Goal: Task Accomplishment & Management: Use online tool/utility

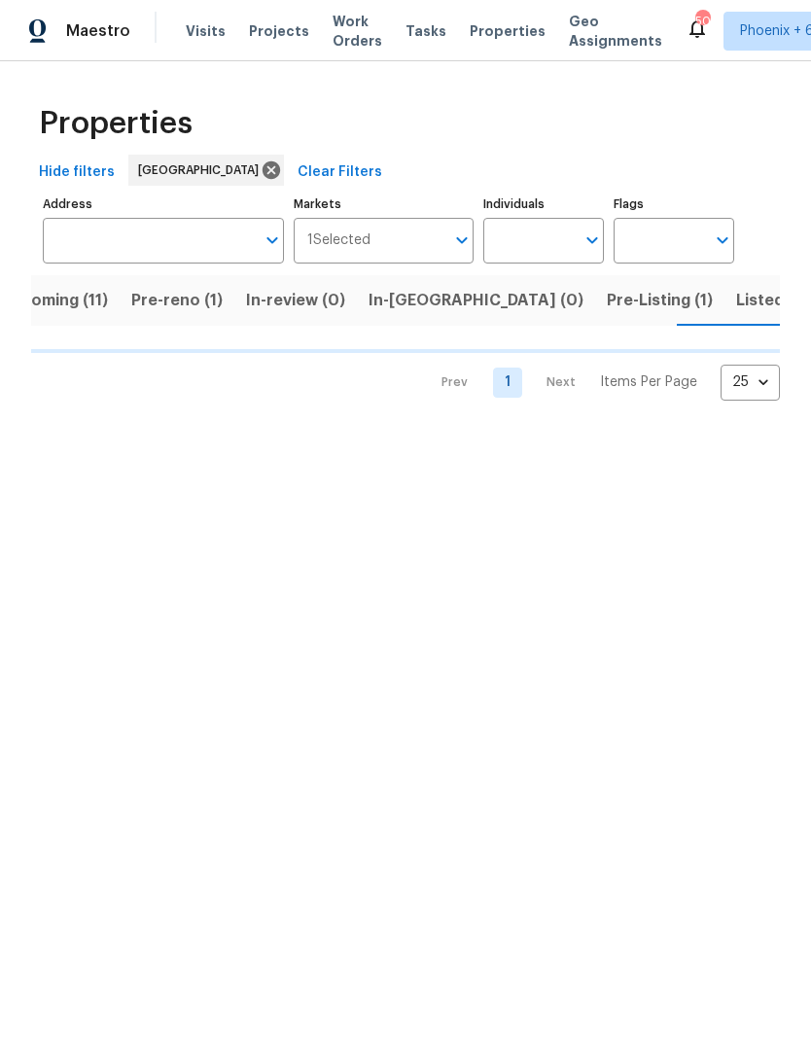
scroll to position [0, 43]
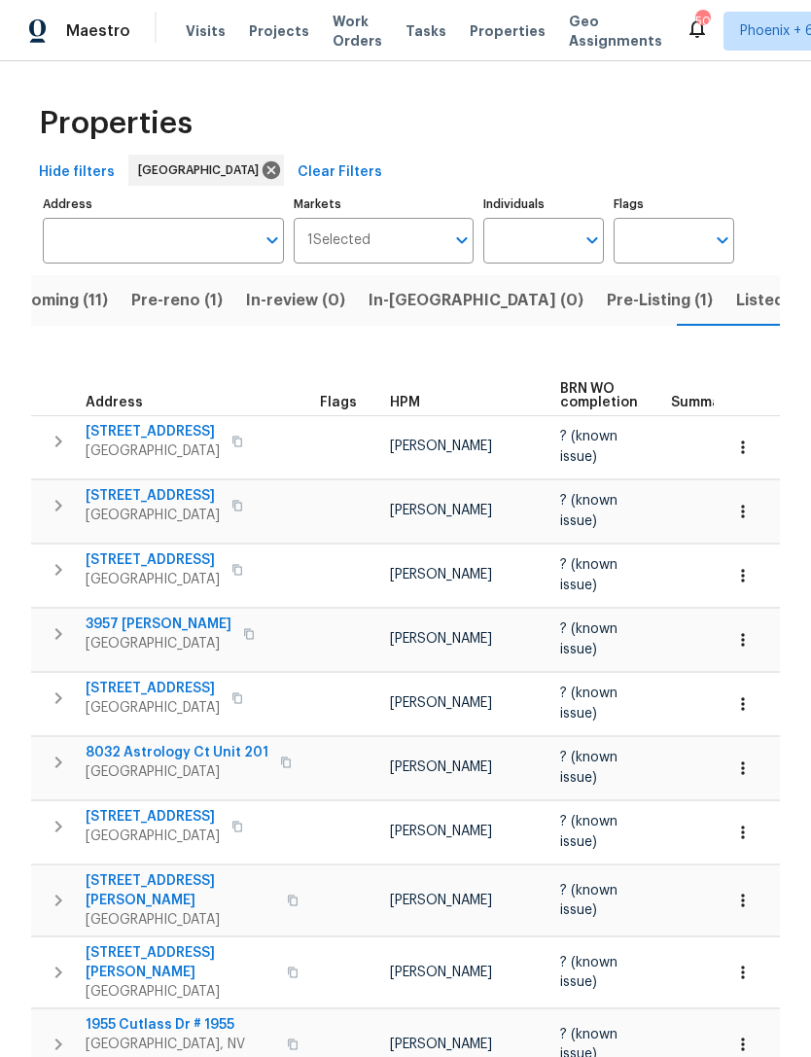
click at [607, 302] on span "Pre-Listing (1)" at bounding box center [660, 300] width 106 height 27
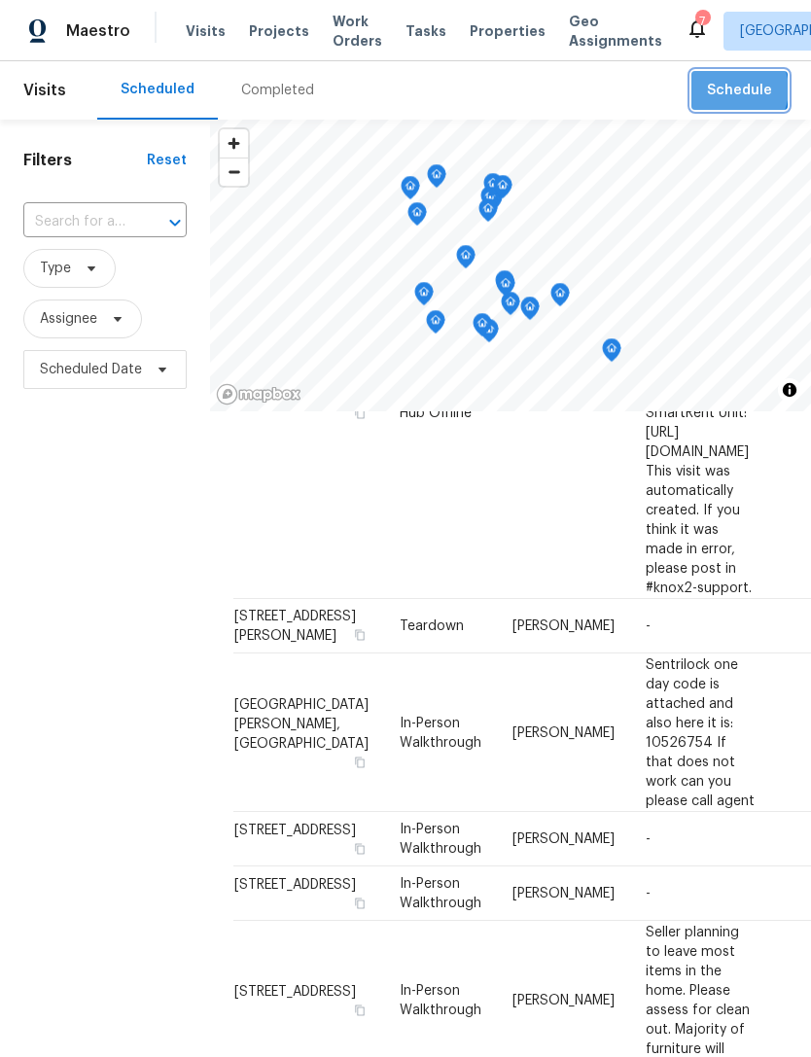
click at [734, 90] on span "Schedule" at bounding box center [739, 91] width 65 height 24
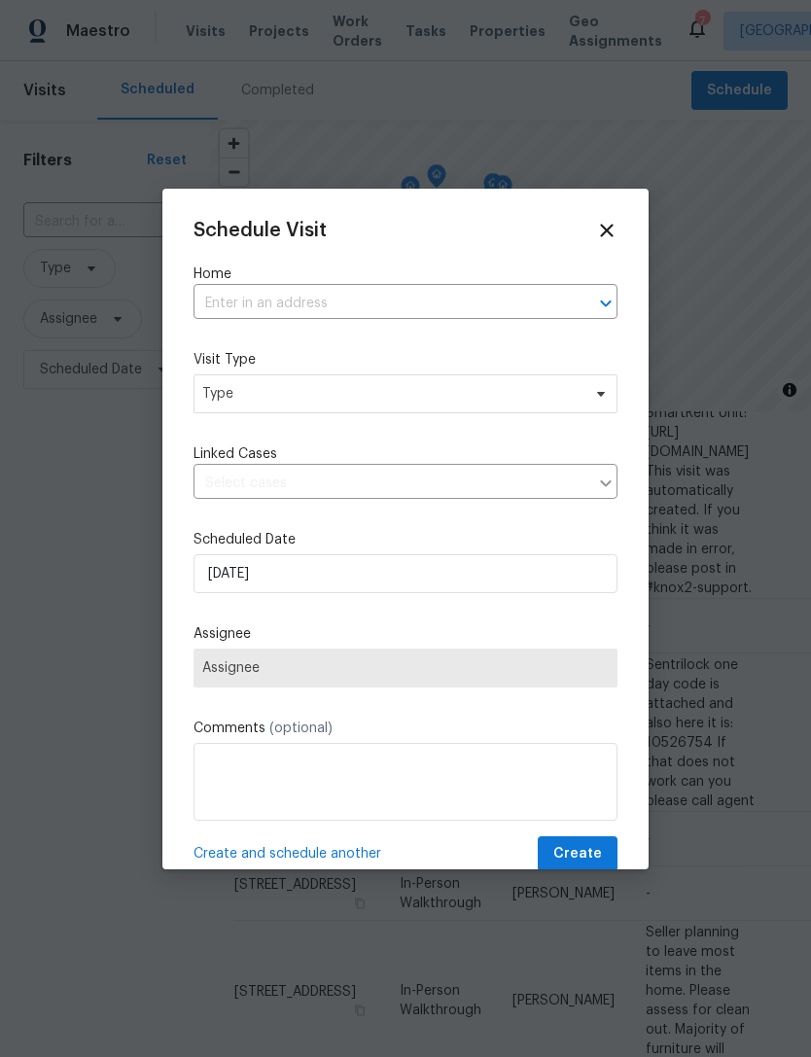
click at [331, 307] on input "text" at bounding box center [377, 304] width 369 height 30
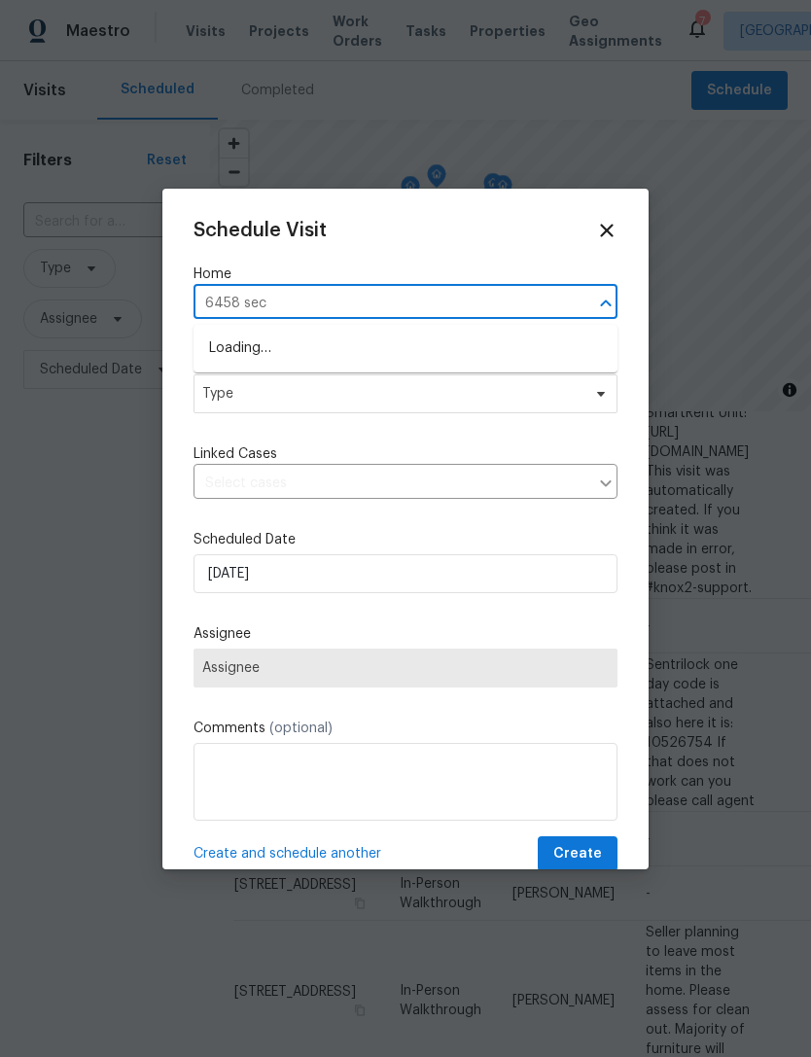
type input "6458 secr"
click at [372, 359] on li "6458 Secret Grove Ave, Las Vegas, NV 89130" at bounding box center [405, 348] width 424 height 32
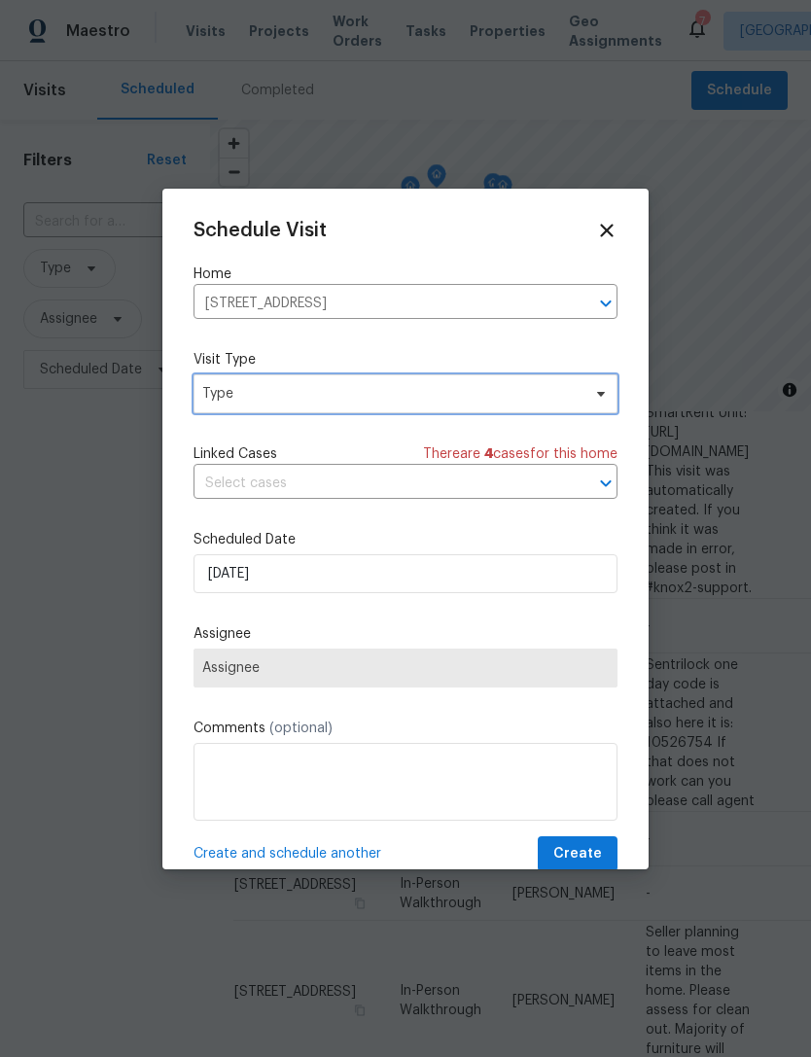
click at [286, 399] on span "Type" at bounding box center [391, 393] width 378 height 19
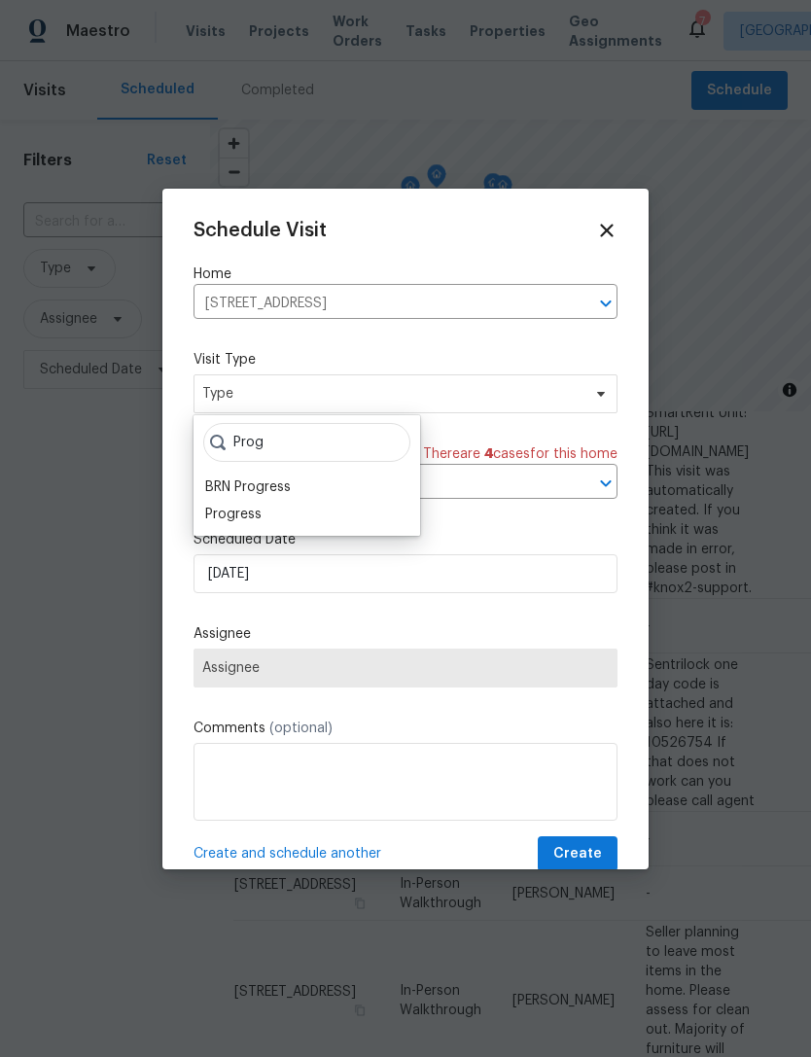
type input "Prog"
click at [238, 513] on div "Progress" at bounding box center [233, 514] width 56 height 19
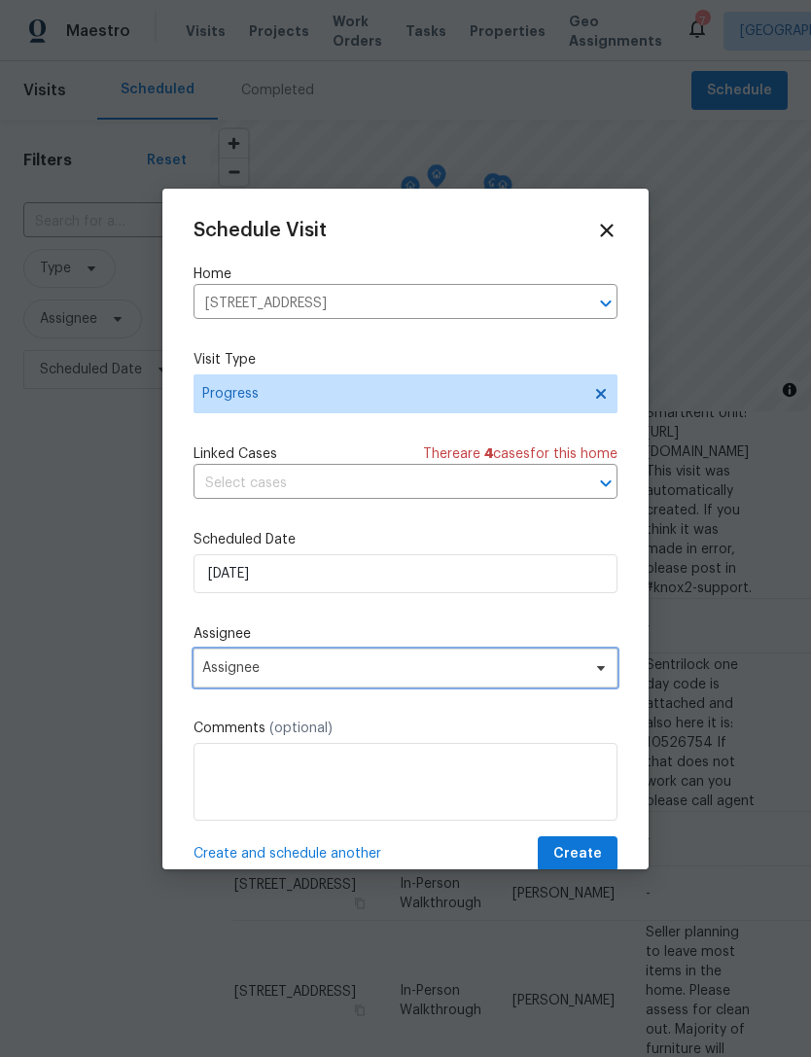
click at [219, 669] on span "Assignee" at bounding box center [392, 668] width 381 height 16
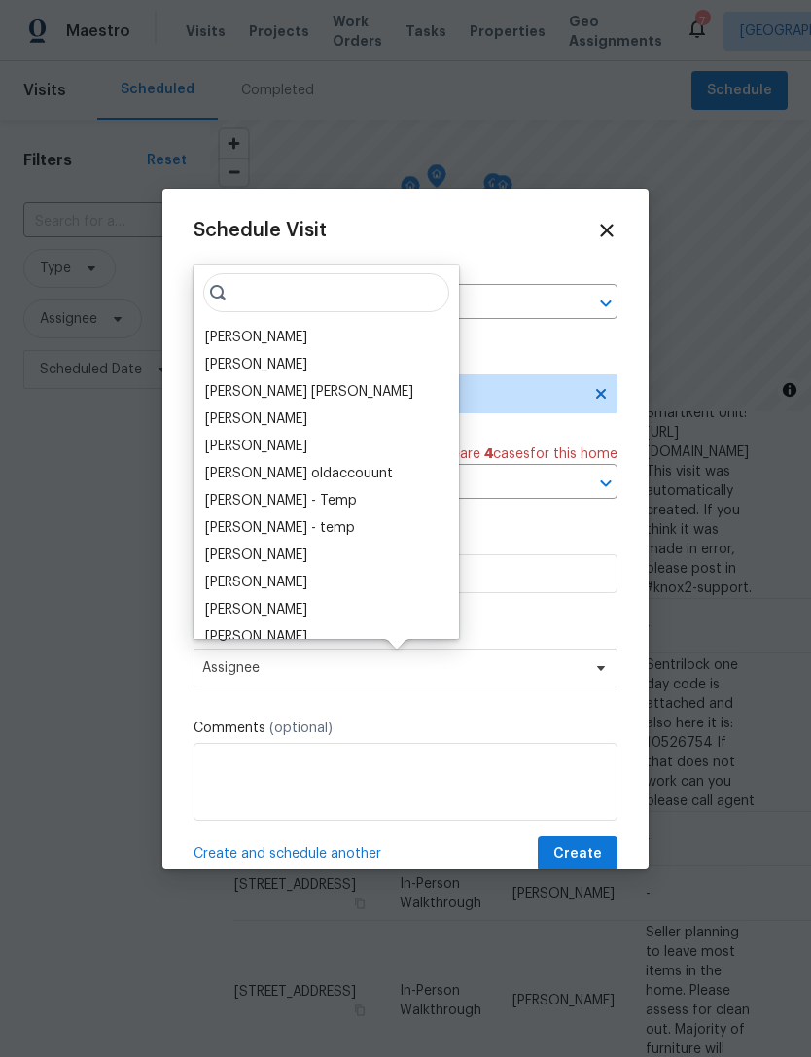
click at [224, 329] on div "[PERSON_NAME]" at bounding box center [256, 337] width 102 height 19
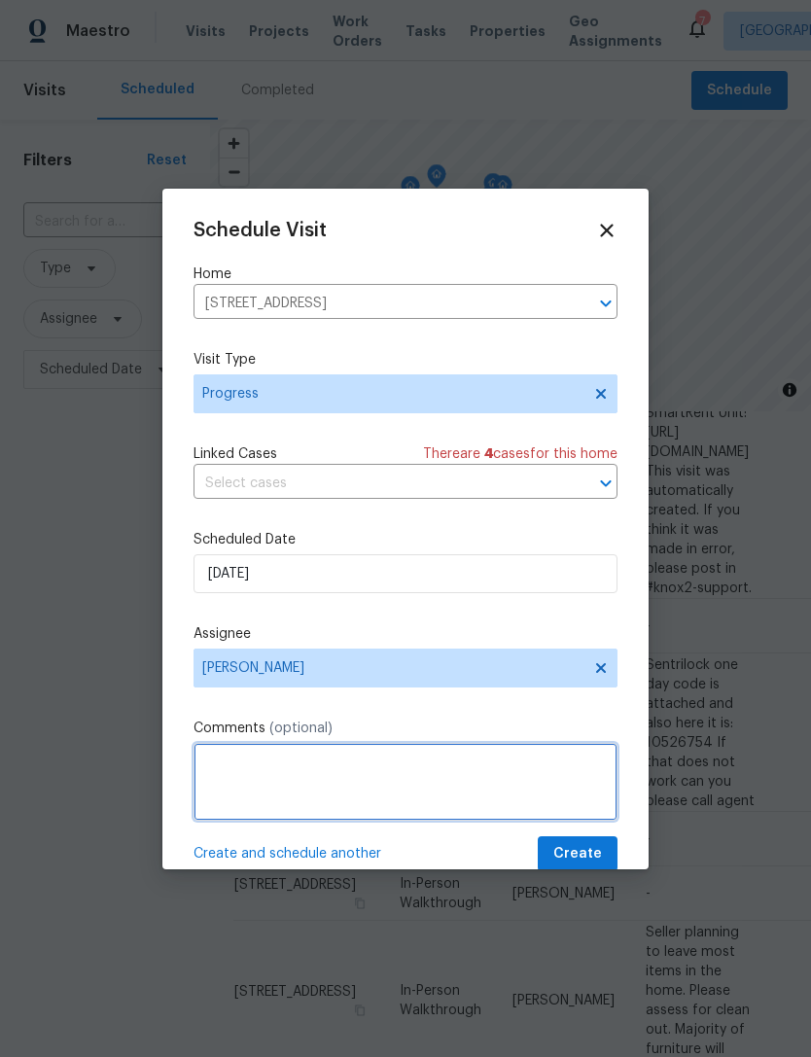
click at [249, 774] on textarea at bounding box center [405, 782] width 424 height 78
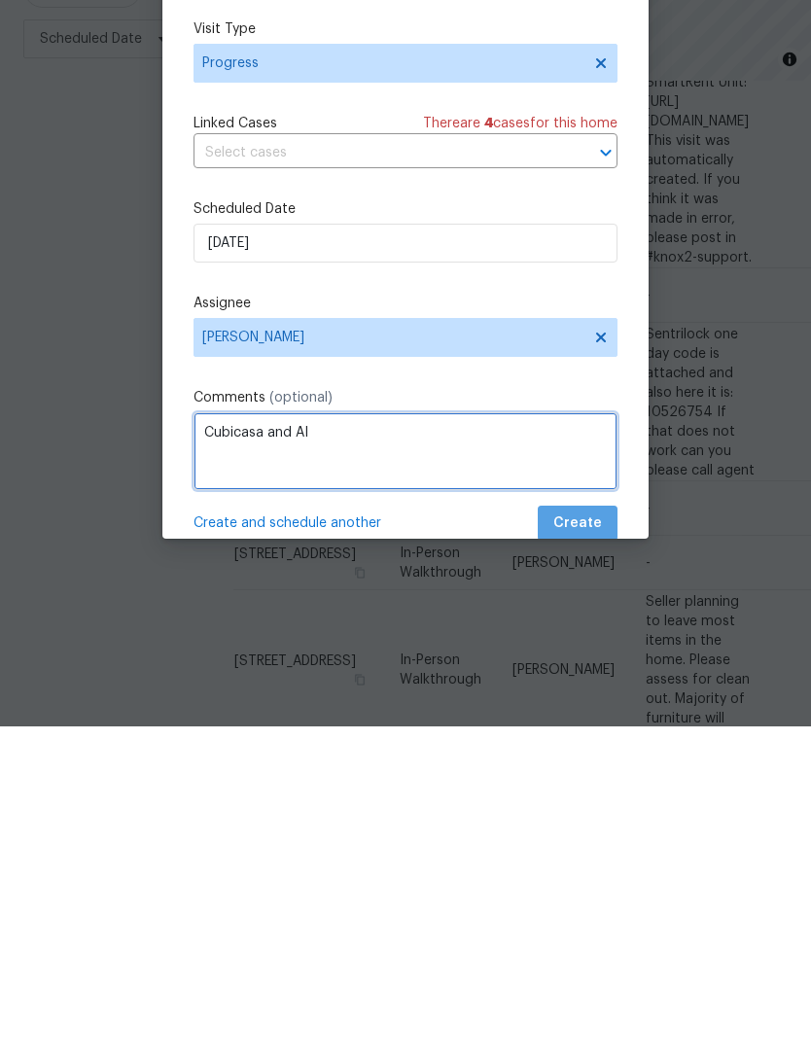
type textarea "Cubicasa and AI"
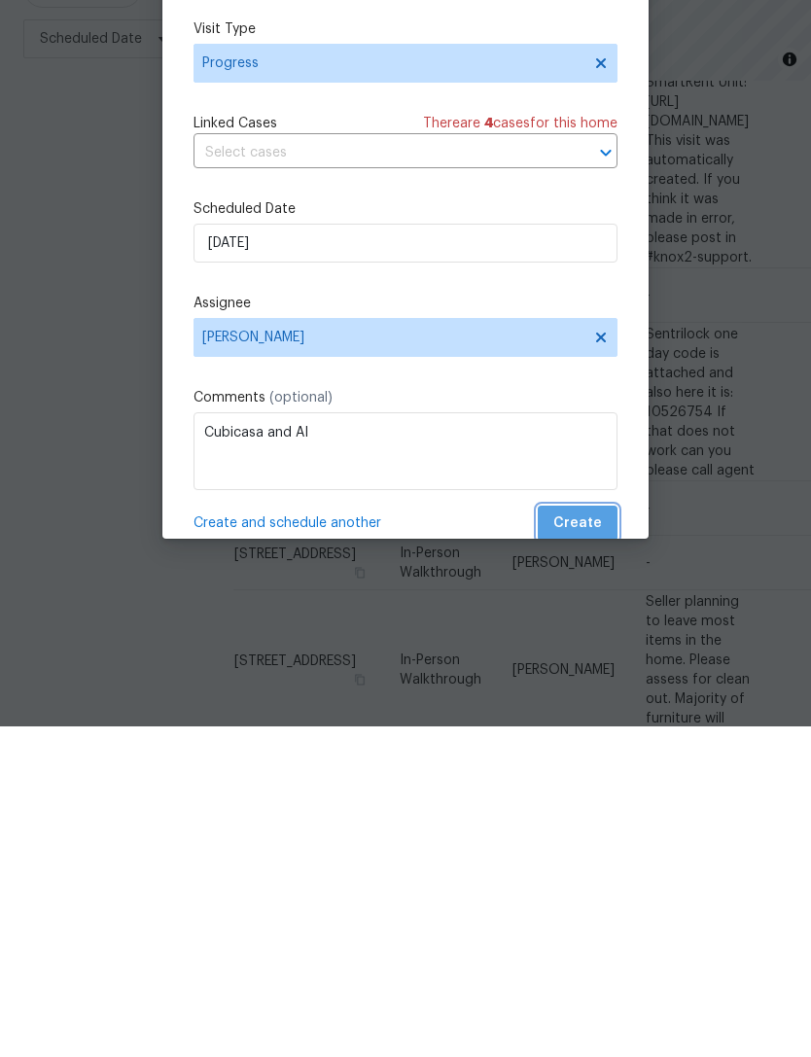
click at [582, 842] on span "Create" at bounding box center [577, 854] width 49 height 24
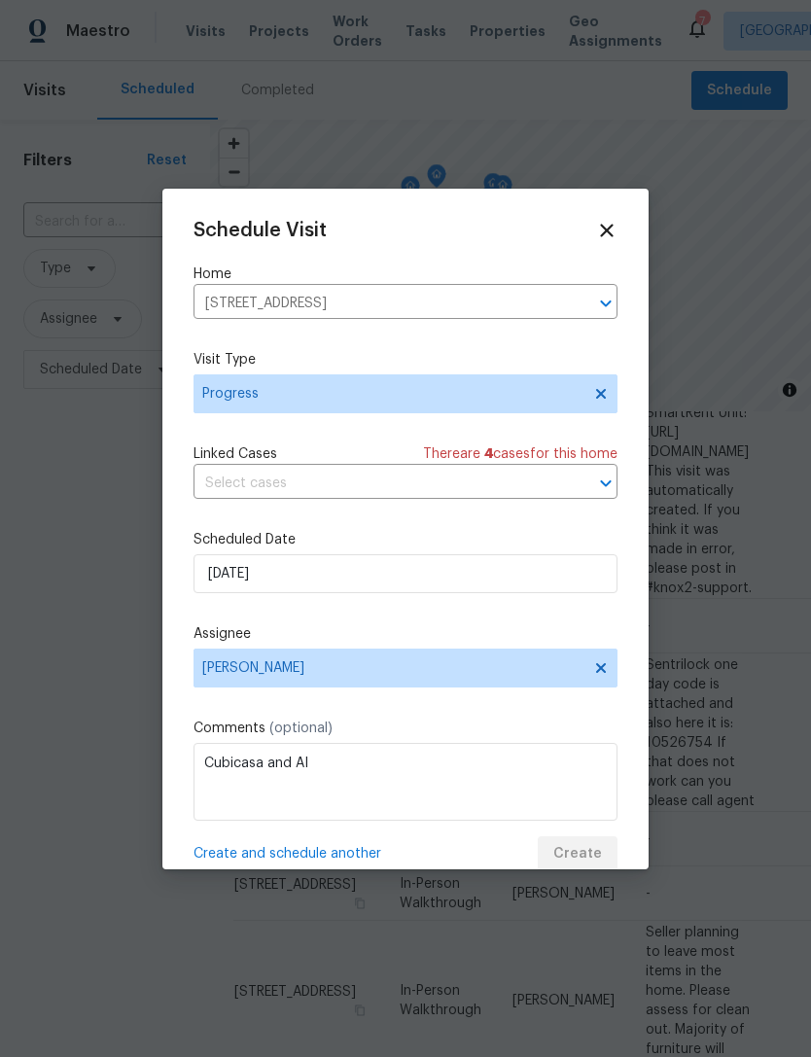
scroll to position [0, 0]
